Goal: Find specific page/section: Find specific page/section

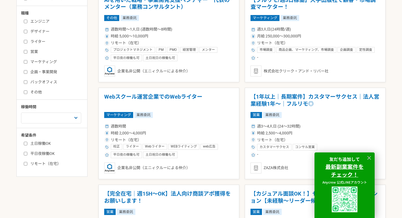
scroll to position [184, 0]
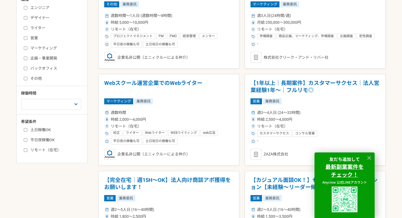
click at [28, 77] on label "その他" at bounding box center [55, 79] width 63 height 6
click at [27, 77] on input "その他" at bounding box center [26, 79] width 4 height 4
checkbox input "true"
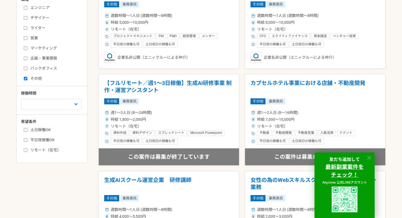
click at [369, 158] on icon at bounding box center [369, 158] width 6 height 6
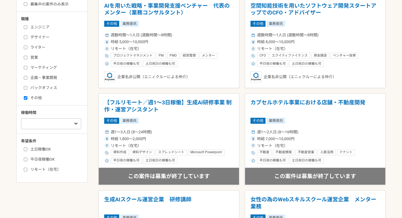
scroll to position [95, 0]
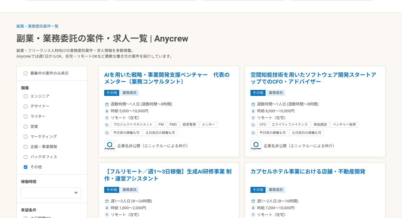
click at [48, 73] on label "募集中の案件のみ表示" at bounding box center [46, 73] width 45 height 6
click at [27, 73] on input "募集中の案件のみ表示" at bounding box center [26, 74] width 4 height 4
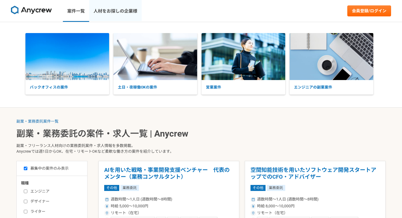
scroll to position [95, 0]
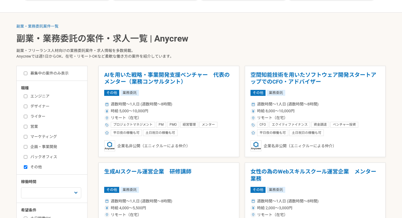
checkbox input "false"
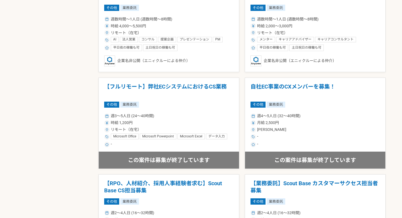
scroll to position [455, 0]
